Goal: Task Accomplishment & Management: Use online tool/utility

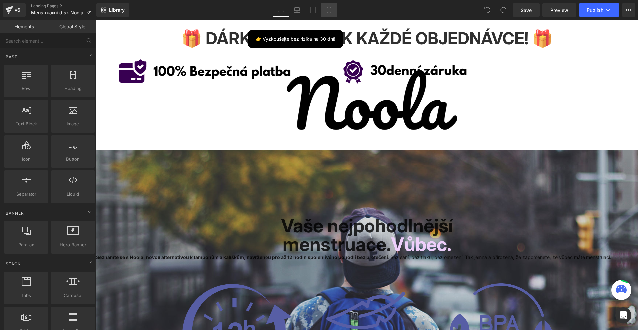
click at [333, 8] on link "Mobile" at bounding box center [329, 9] width 16 height 13
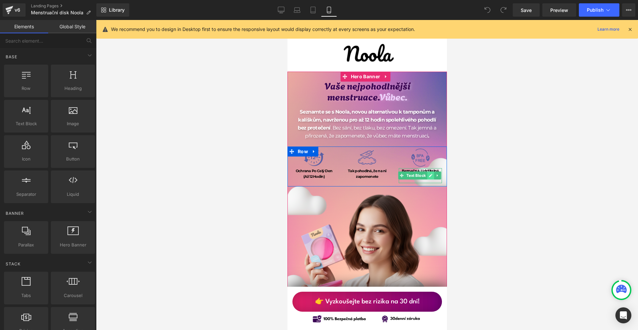
click at [429, 175] on icon at bounding box center [430, 175] width 3 height 3
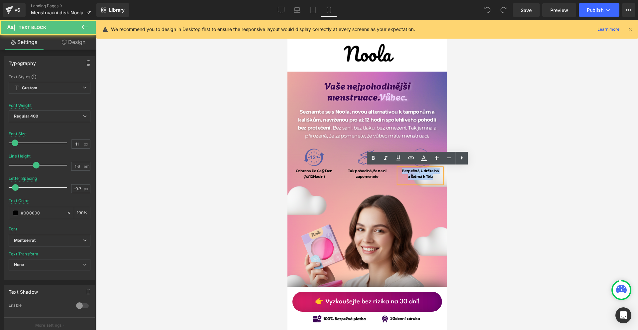
drag, startPoint x: 406, startPoint y: 174, endPoint x: 399, endPoint y: 170, distance: 7.9
click at [399, 170] on div "Bezpečná, Udržitelná a Šetrná k Tělu" at bounding box center [420, 175] width 43 height 15
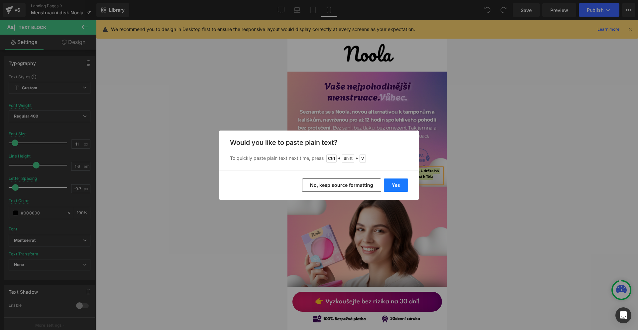
drag, startPoint x: 404, startPoint y: 190, endPoint x: 116, endPoint y: 170, distance: 288.6
click at [404, 190] on button "Yes" at bounding box center [396, 184] width 24 height 13
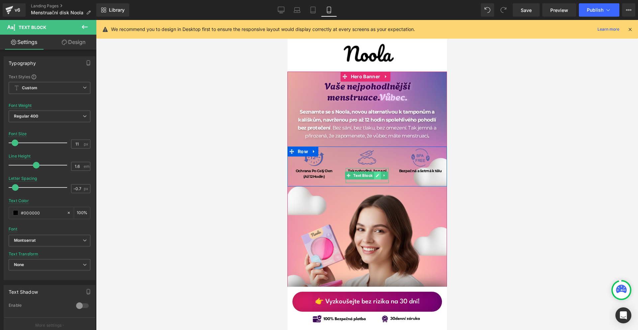
click at [377, 175] on icon at bounding box center [378, 175] width 4 height 4
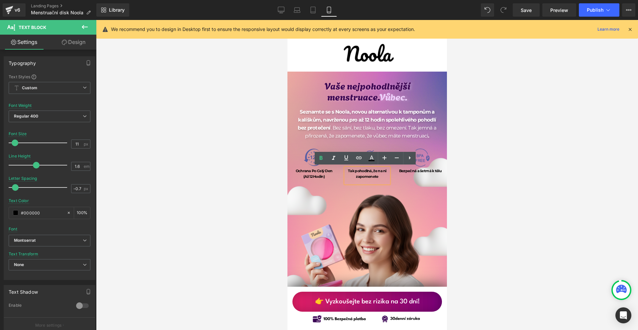
click at [377, 176] on p "Tak pohodlná, že na ni zapomenete" at bounding box center [366, 174] width 43 height 12
drag, startPoint x: 379, startPoint y: 175, endPoint x: 347, endPoint y: 171, distance: 32.1
click at [347, 171] on p "Tak pohodlná, že na ni zapomenete" at bounding box center [366, 174] width 43 height 12
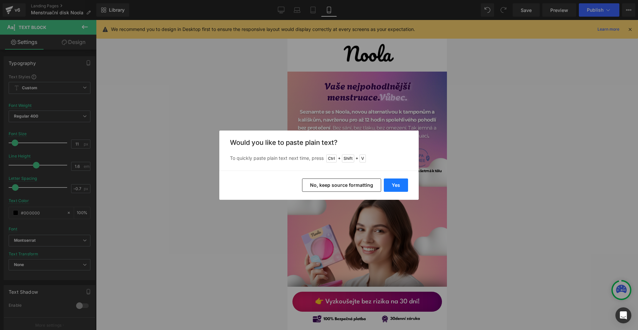
drag, startPoint x: 395, startPoint y: 187, endPoint x: 137, endPoint y: 180, distance: 257.8
click at [395, 187] on button "Yes" at bounding box center [396, 184] width 24 height 13
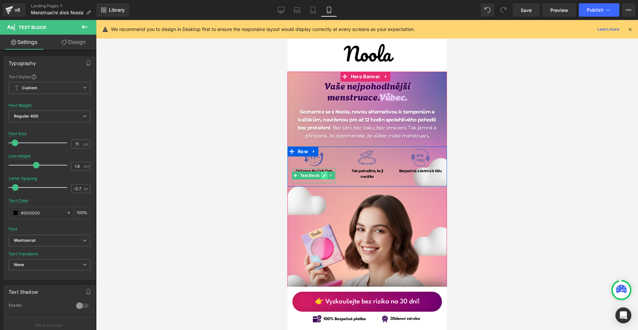
click at [324, 173] on icon at bounding box center [325, 175] width 4 height 4
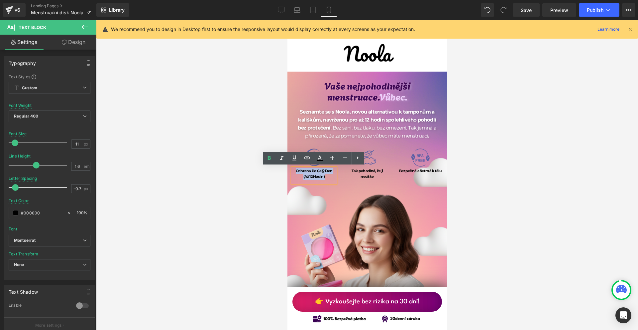
drag, startPoint x: 318, startPoint y: 176, endPoint x: 295, endPoint y: 168, distance: 24.6
click at [295, 168] on div "Ochrana Po Celý Den (Až 12 Hodin)" at bounding box center [313, 175] width 43 height 15
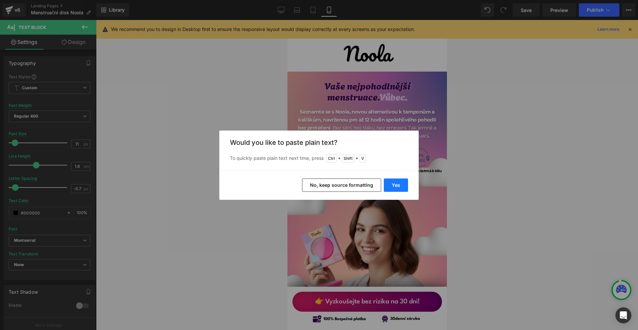
click at [400, 184] on button "Yes" at bounding box center [396, 184] width 24 height 13
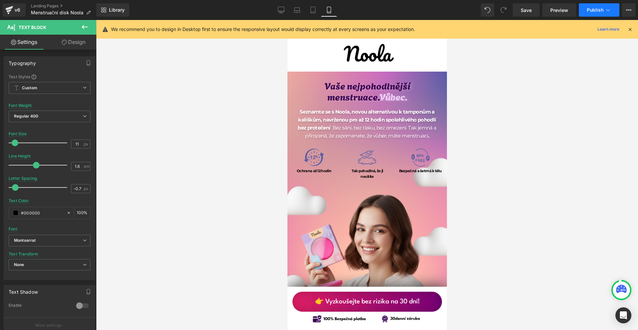
click at [608, 8] on icon at bounding box center [608, 10] width 7 height 7
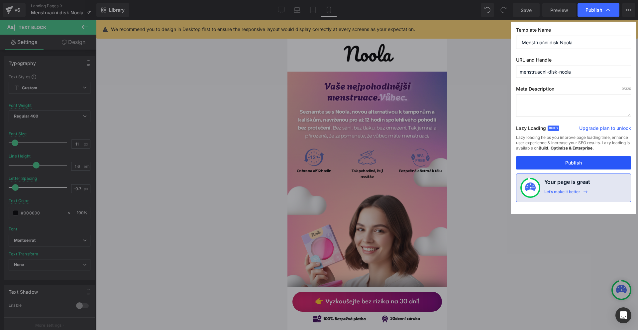
click at [596, 163] on button "Publish" at bounding box center [573, 162] width 115 height 13
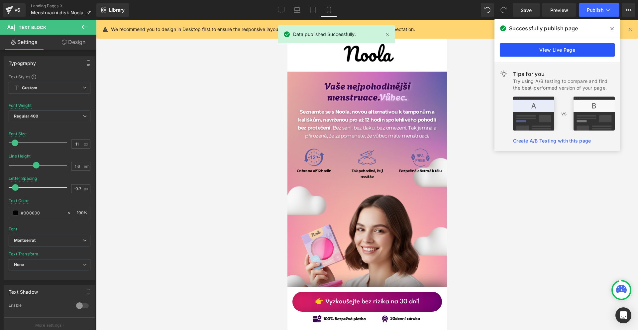
click at [542, 53] on link "View Live Page" at bounding box center [557, 49] width 115 height 13
